Goal: Task Accomplishment & Management: Complete application form

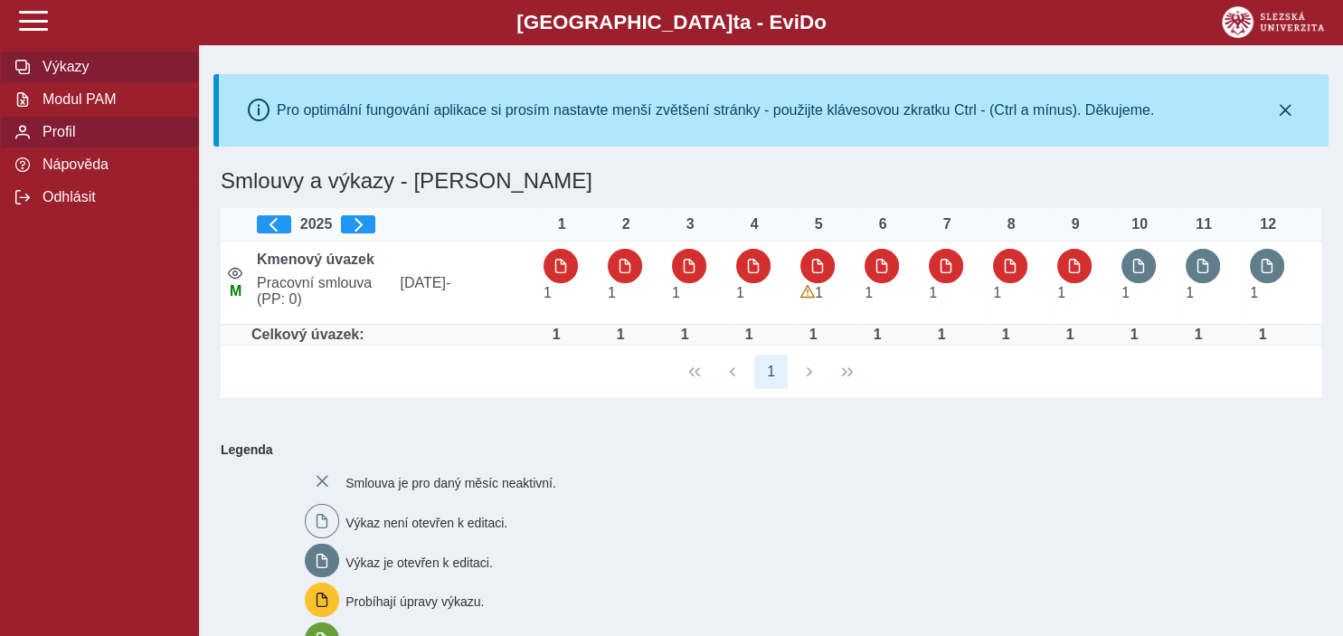
drag, startPoint x: 51, startPoint y: 147, endPoint x: 122, endPoint y: 190, distance: 83.6
click at [51, 108] on span "Modul PAM" at bounding box center [110, 99] width 147 height 16
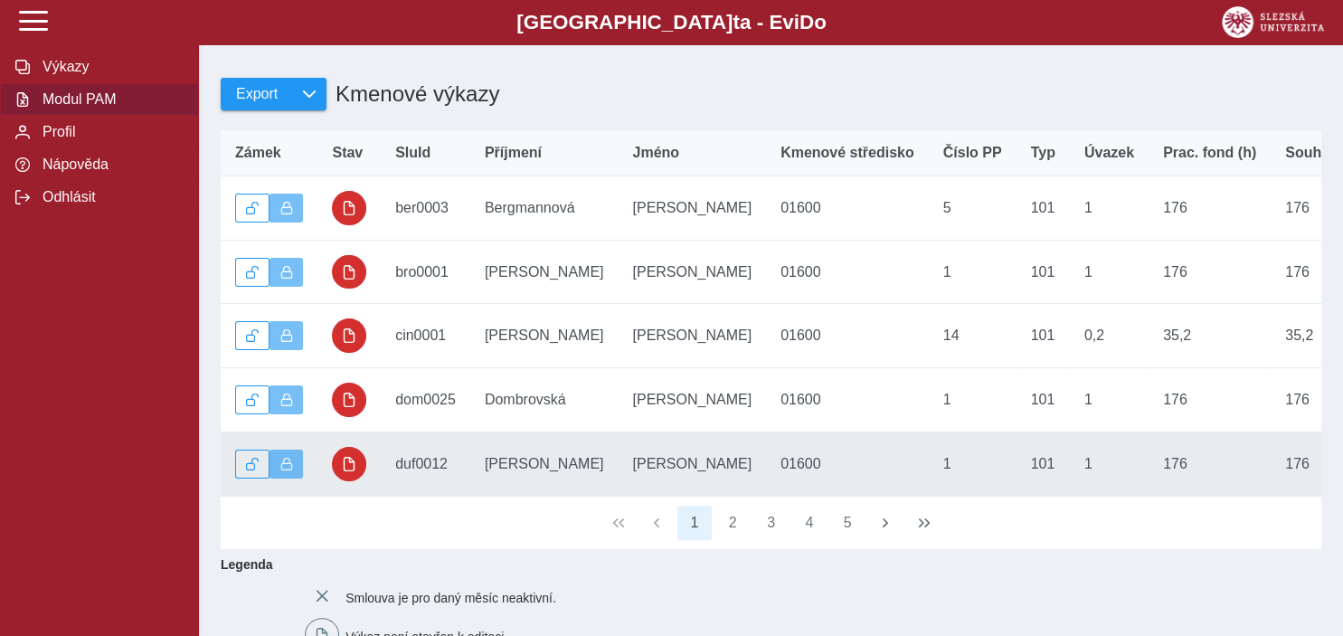
scroll to position [382, 0]
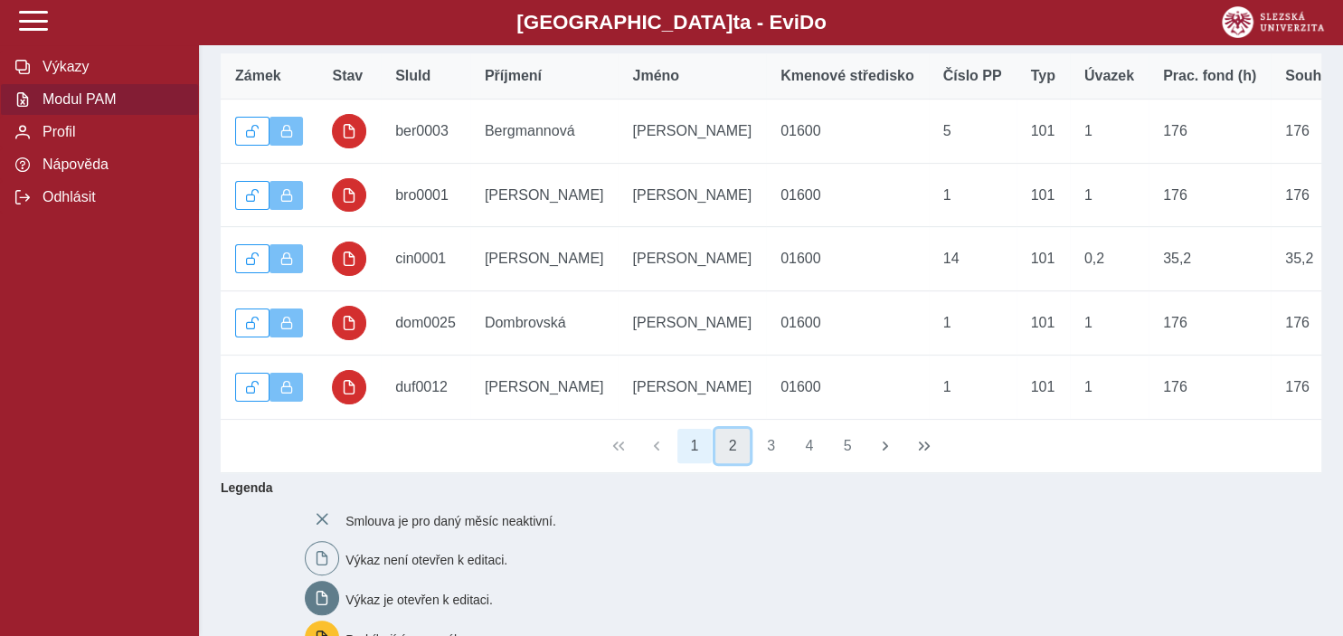
click at [732, 457] on button "2" at bounding box center [732, 446] width 34 height 34
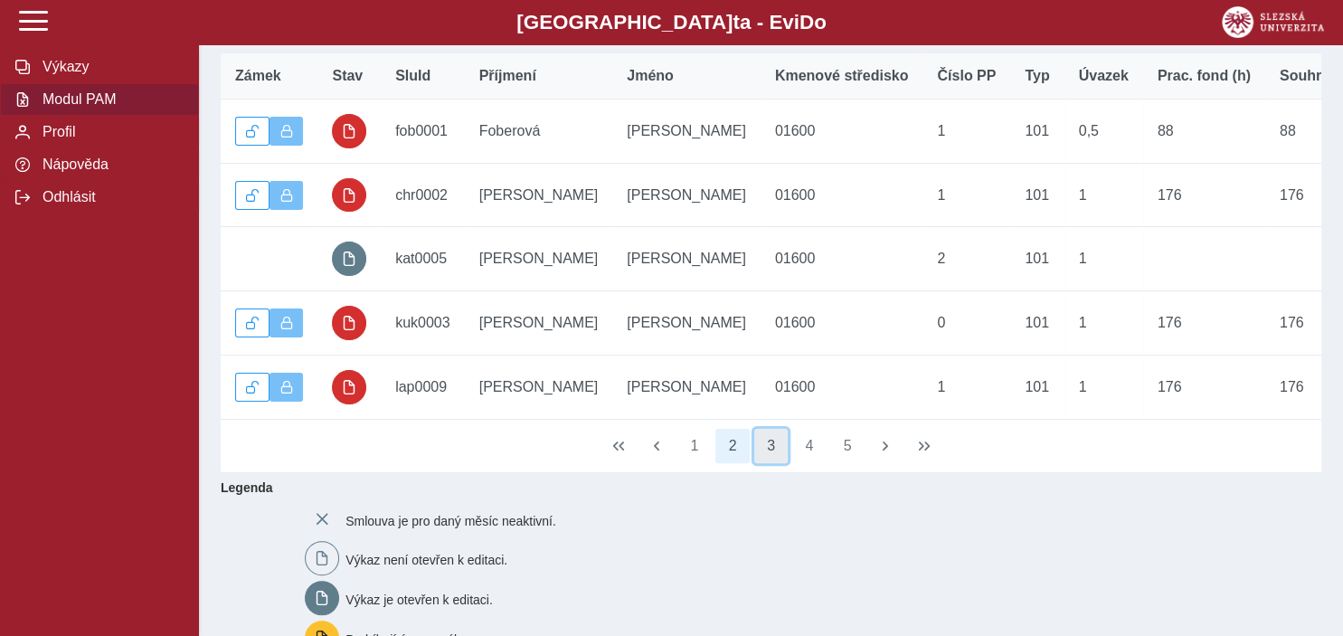
click at [766, 461] on button "3" at bounding box center [771, 446] width 34 height 34
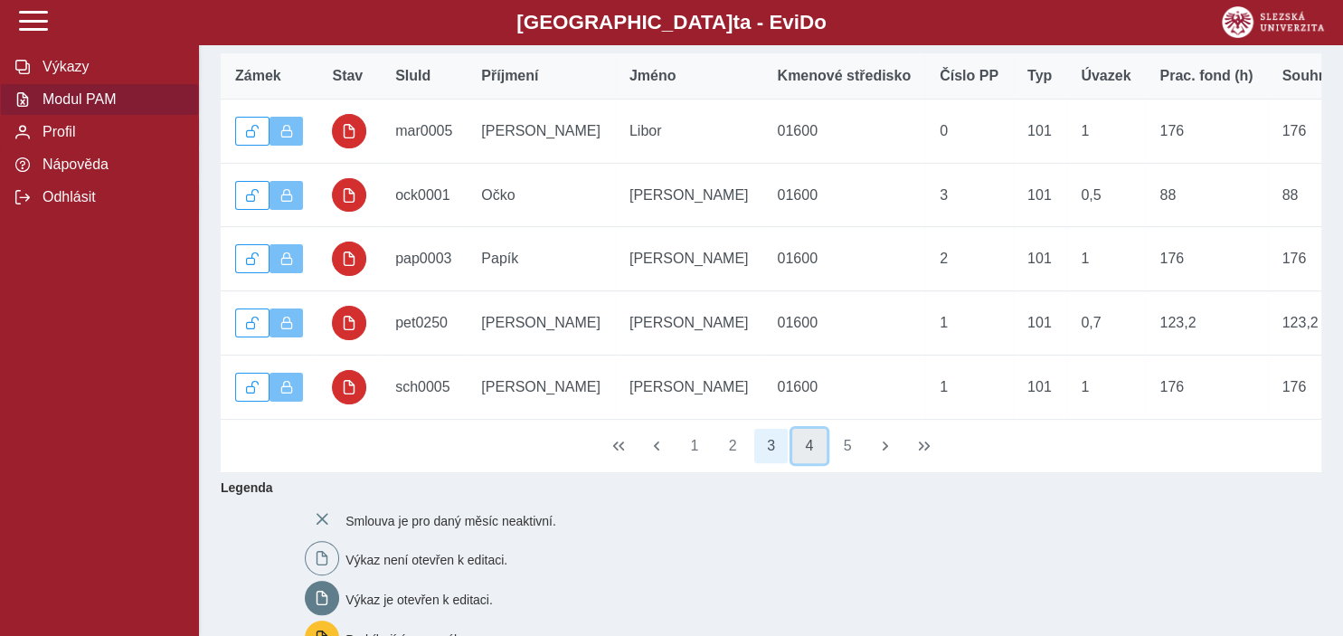
click at [810, 458] on button "4" at bounding box center [809, 446] width 34 height 34
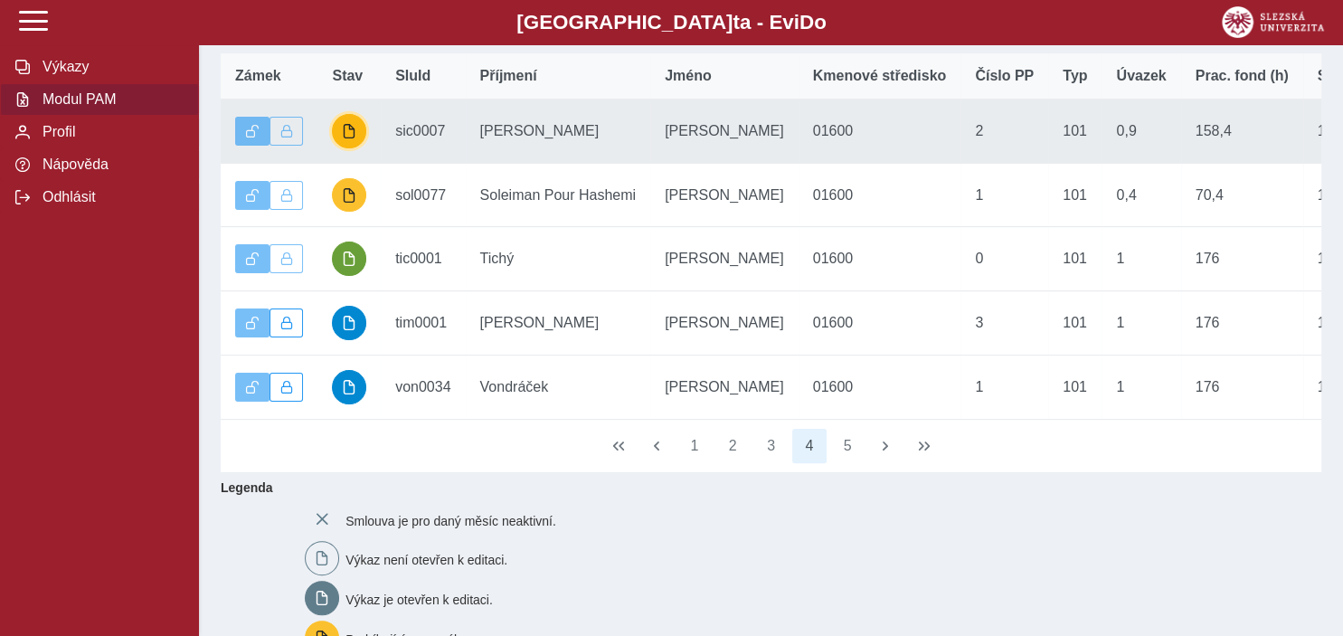
click at [355, 137] on span "button" at bounding box center [349, 131] width 14 height 14
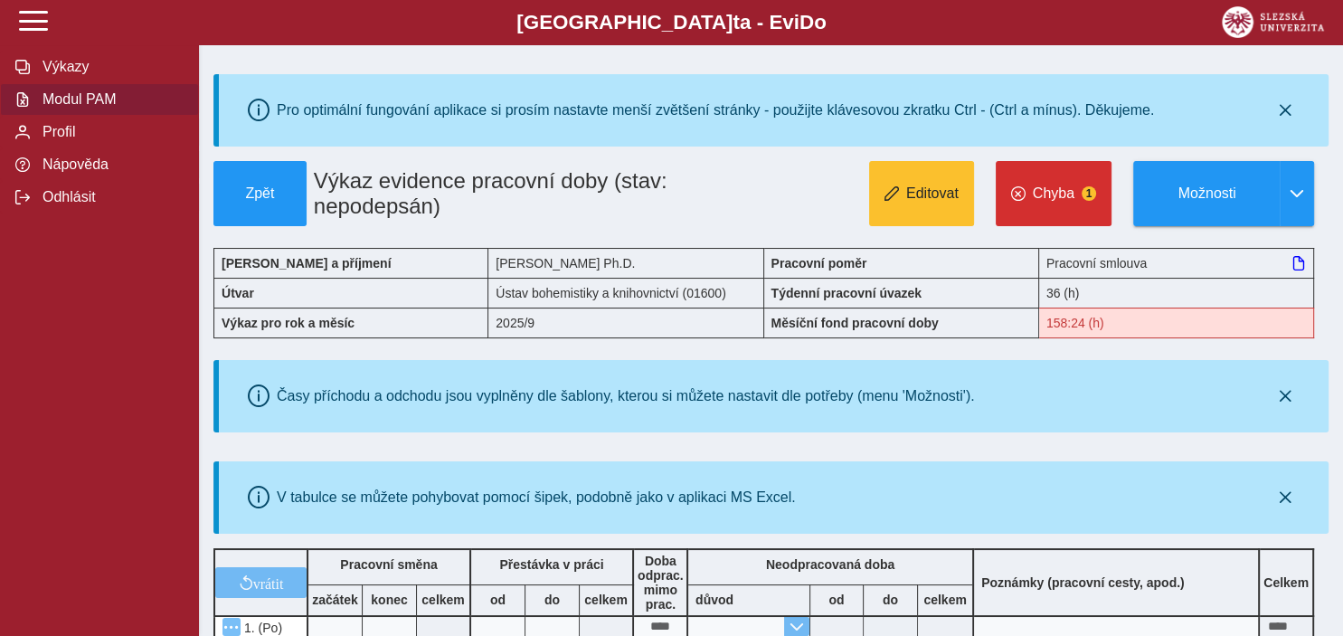
click at [91, 108] on span "Modul PAM" at bounding box center [110, 99] width 147 height 16
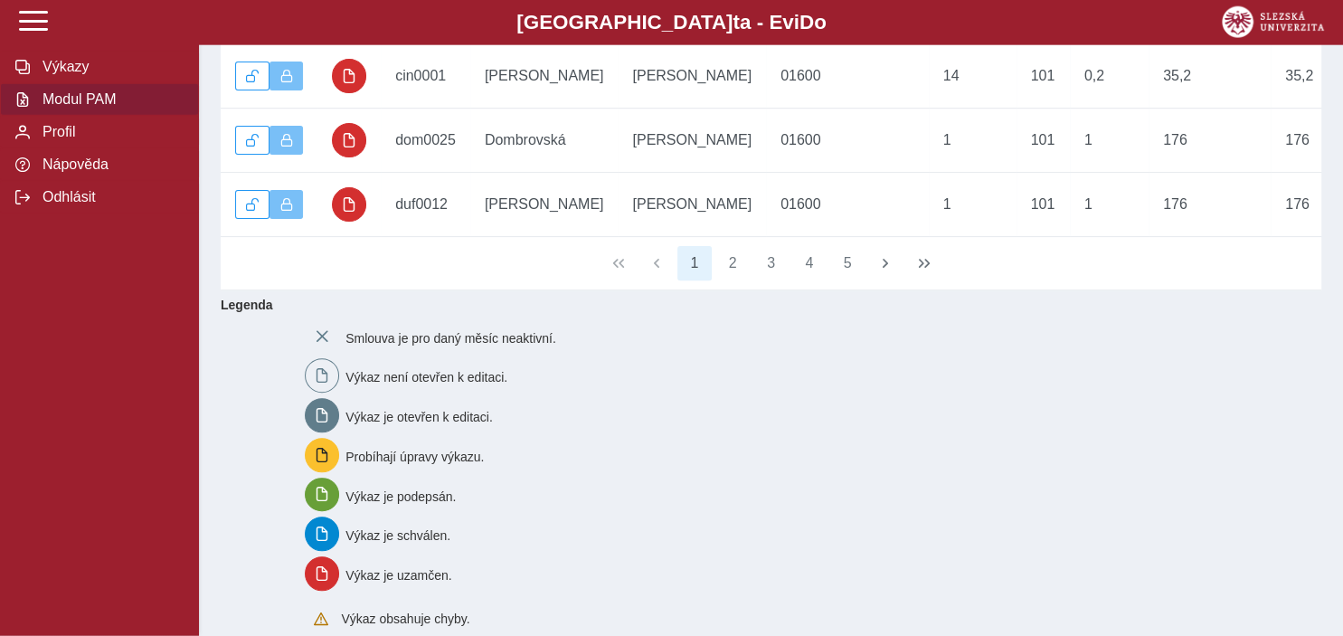
scroll to position [573, 0]
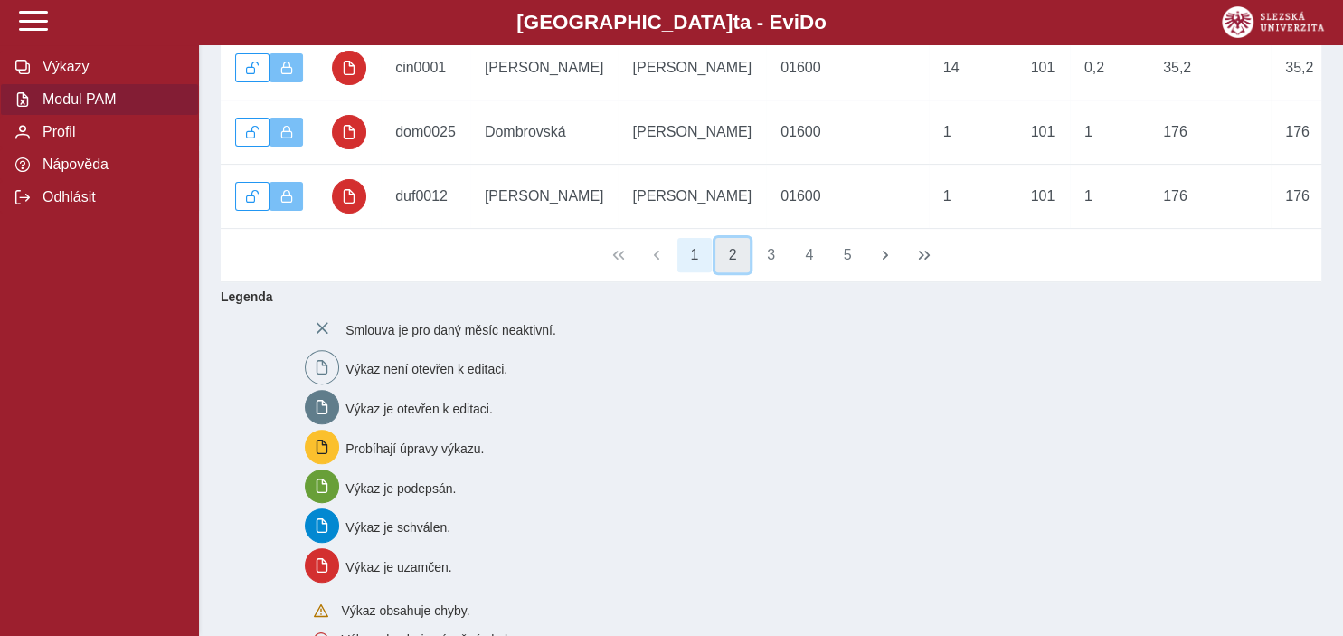
click at [732, 272] on button "2" at bounding box center [732, 255] width 34 height 34
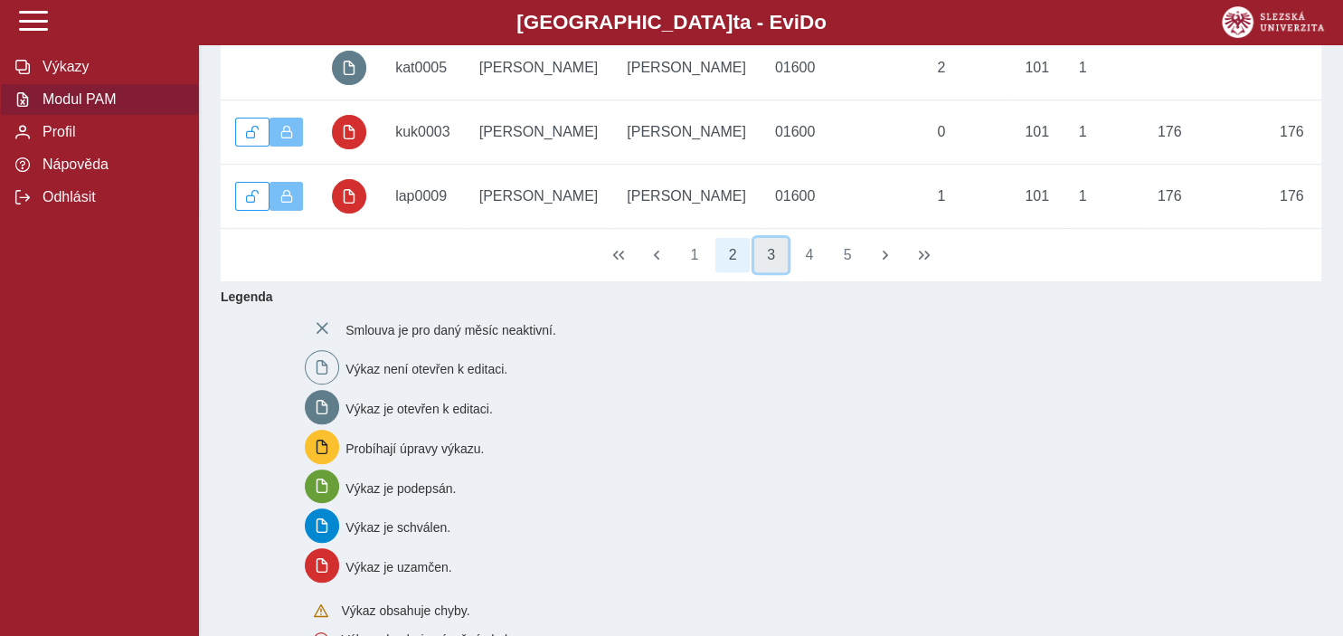
click at [768, 266] on button "3" at bounding box center [771, 255] width 34 height 34
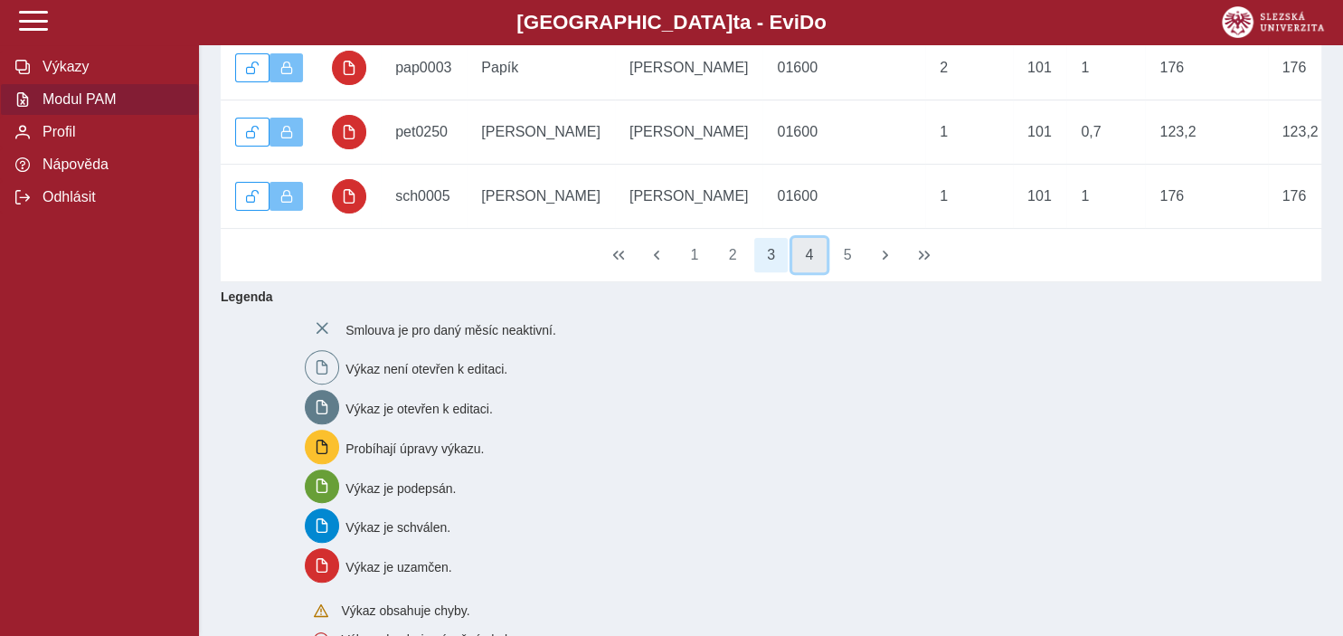
click at [813, 270] on button "4" at bounding box center [809, 255] width 34 height 34
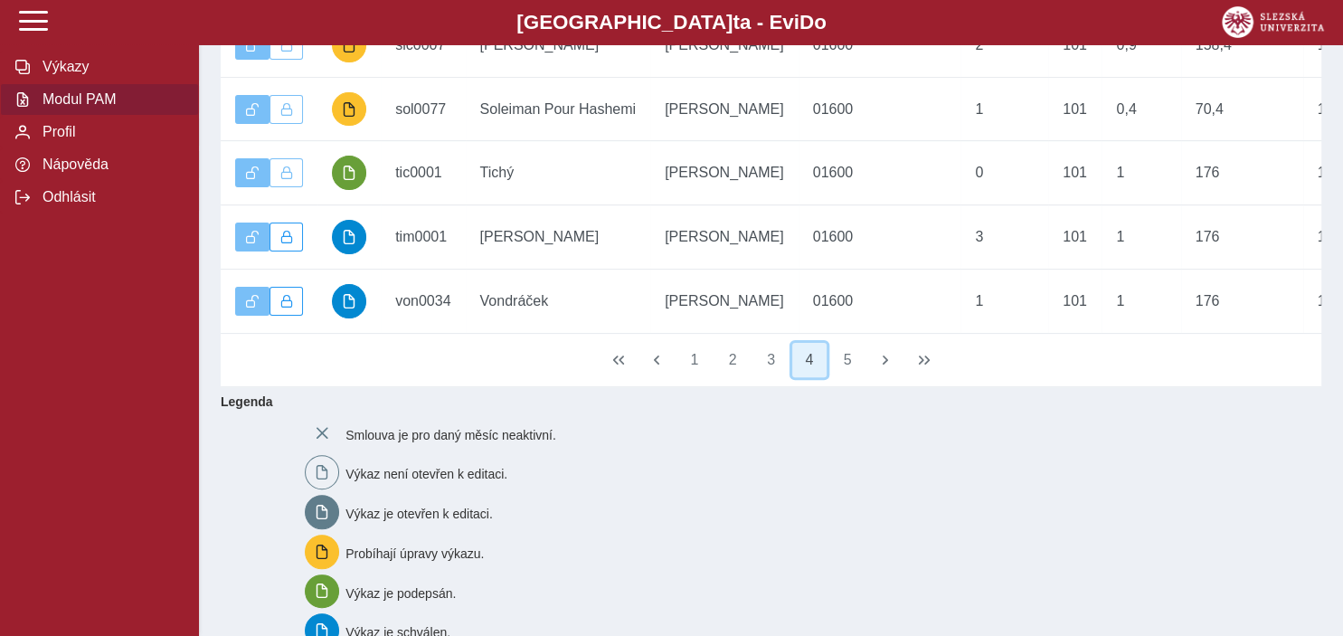
scroll to position [478, 0]
